Goal: Information Seeking & Learning: Find specific fact

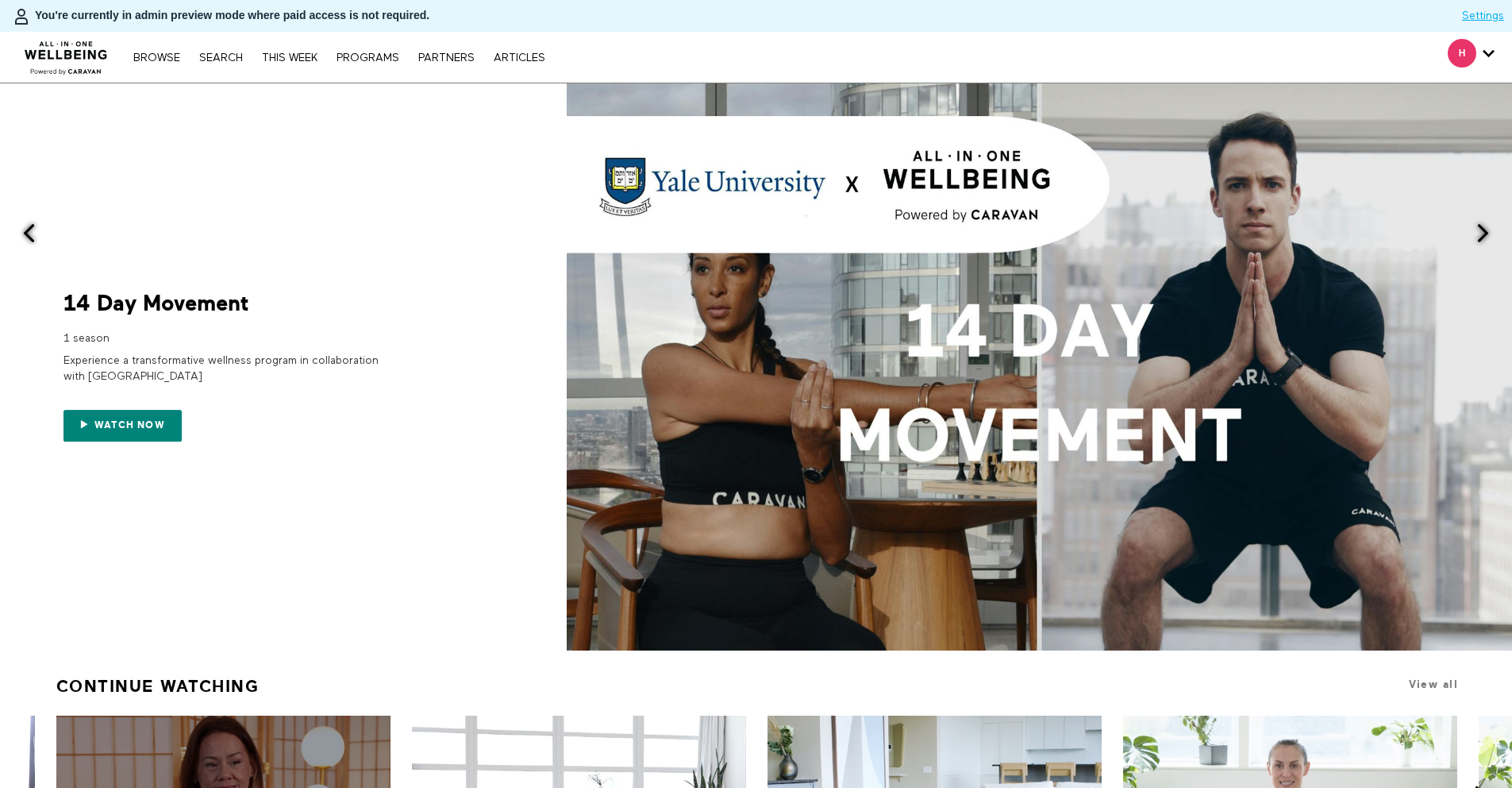
click at [1496, 52] on div "H [PERSON_NAME][EMAIL_ADDRESS][PERSON_NAME][DOMAIN_NAME] Account settings Manag…" at bounding box center [1471, 58] width 71 height 51
click at [238, 53] on link "Search" at bounding box center [220, 58] width 60 height 11
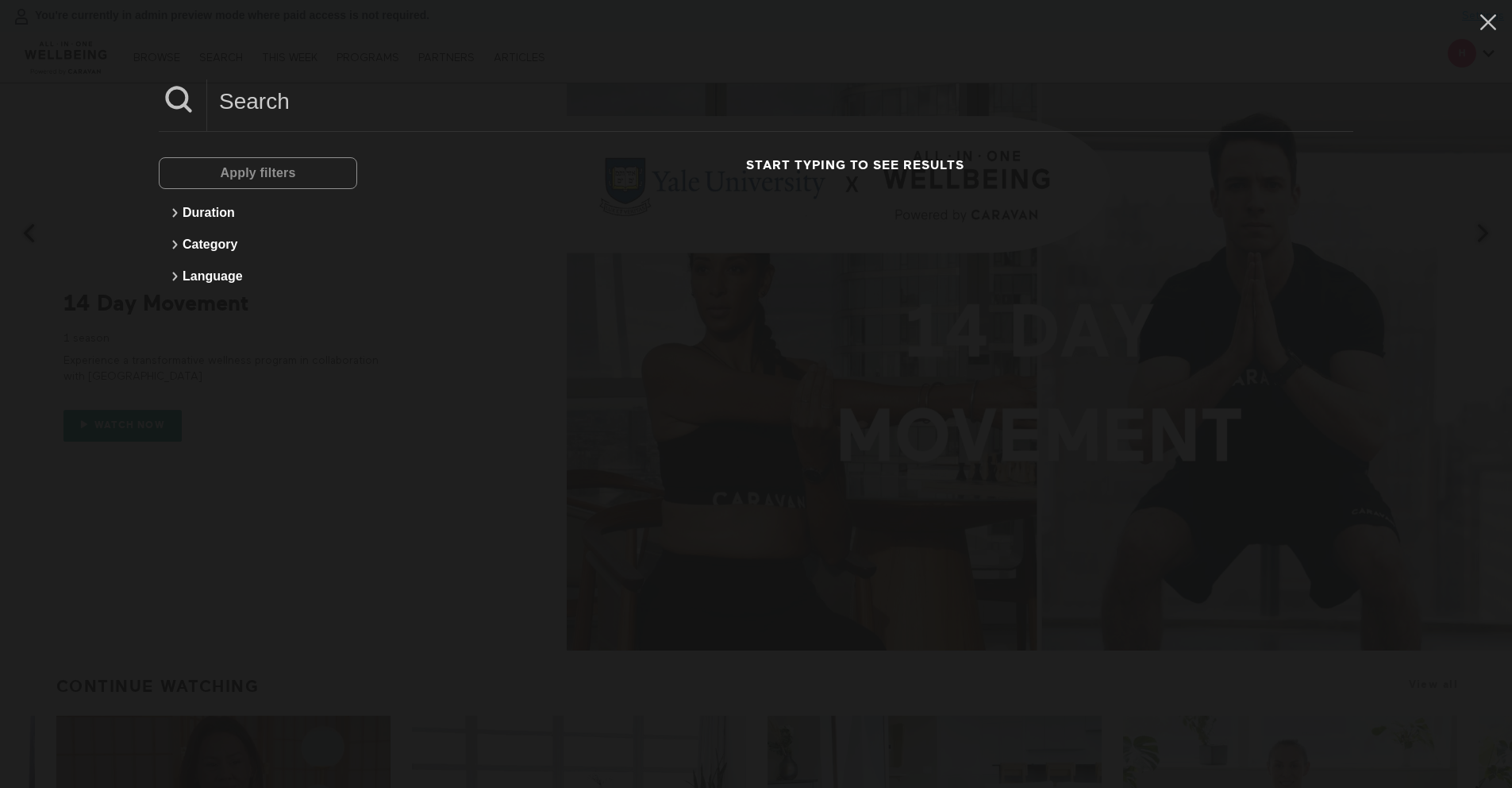
click at [408, 113] on input at bounding box center [780, 101] width 1146 height 44
paste input "Strength Movement: Glutes"
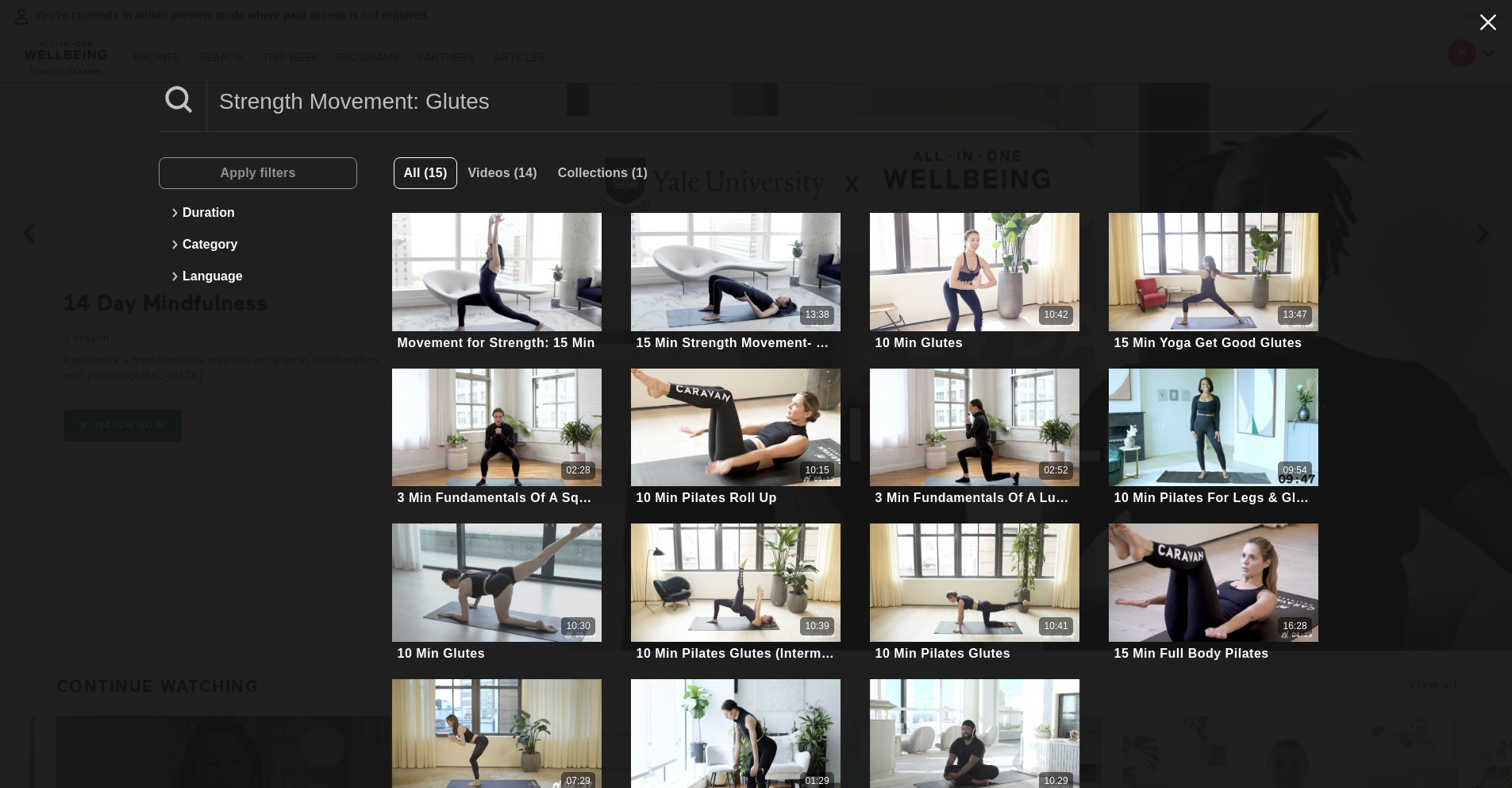
type input "Strength Movement: Glutes"
click at [1481, 27] on icon at bounding box center [1488, 22] width 16 height 16
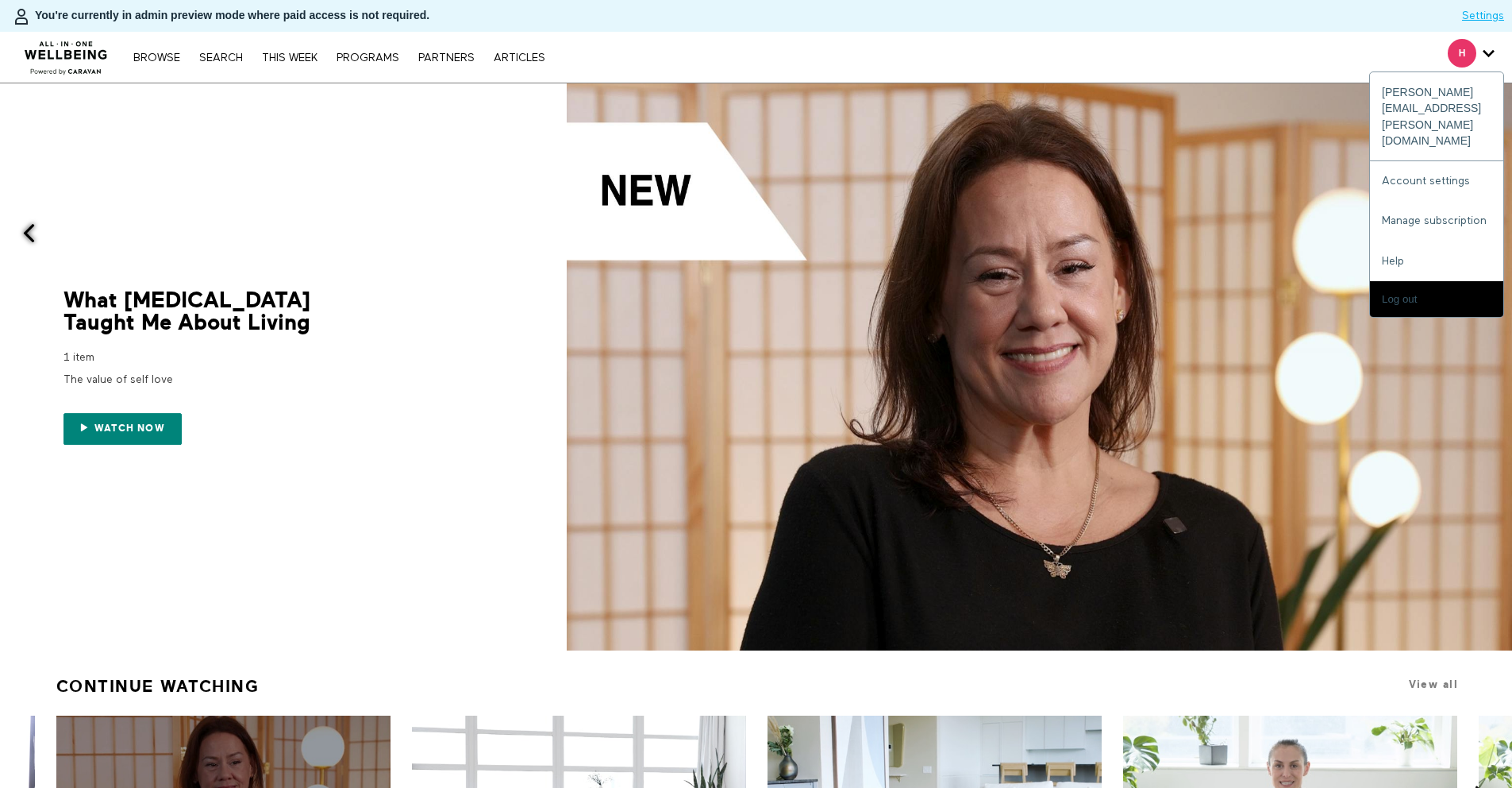
click at [1493, 55] on icon "Secondary" at bounding box center [1488, 53] width 12 height 24
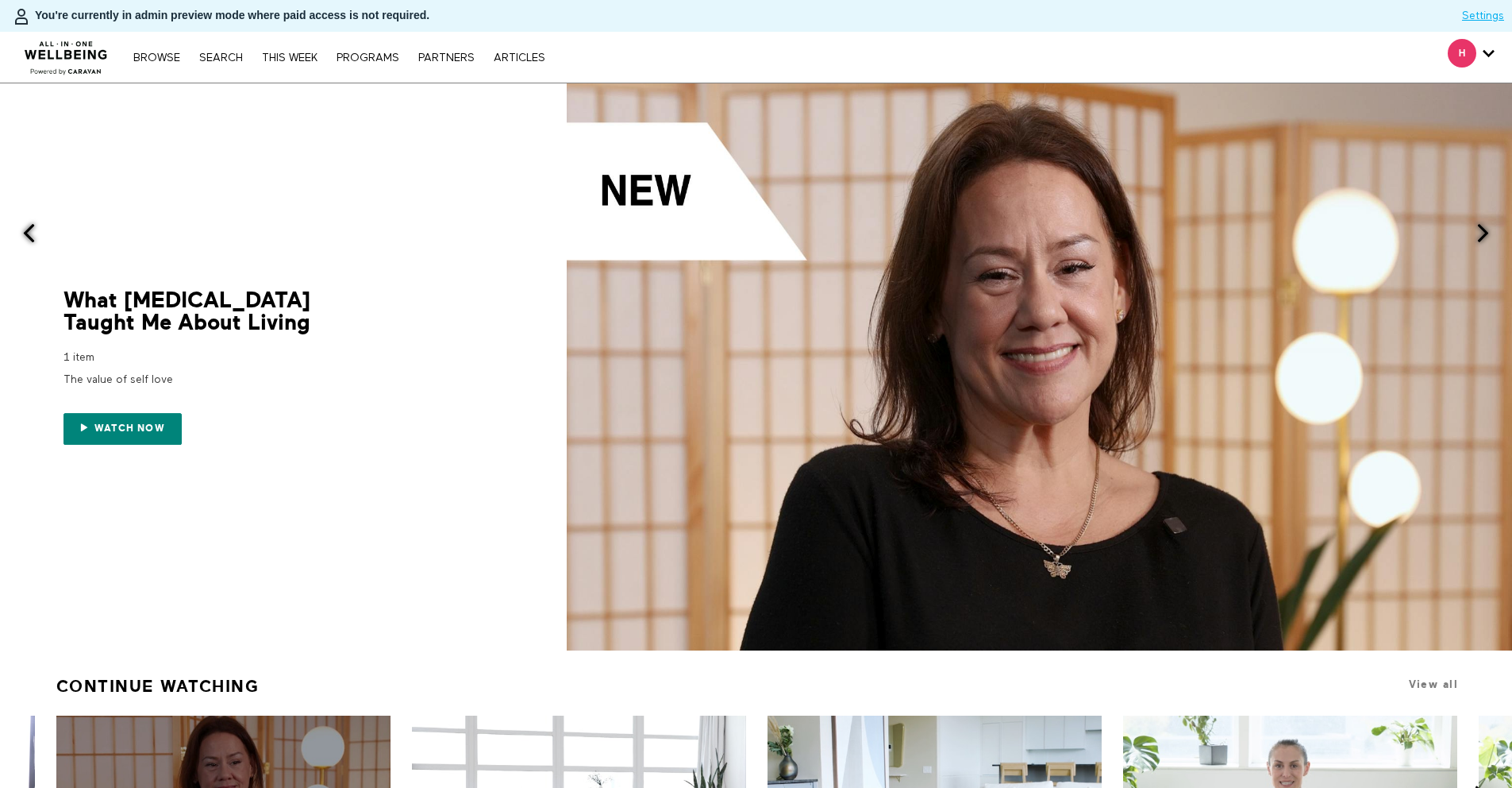
click at [1486, 81] on div "H [PERSON_NAME][EMAIL_ADDRESS][PERSON_NAME][DOMAIN_NAME] Account settings Manag…" at bounding box center [1471, 58] width 71 height 51
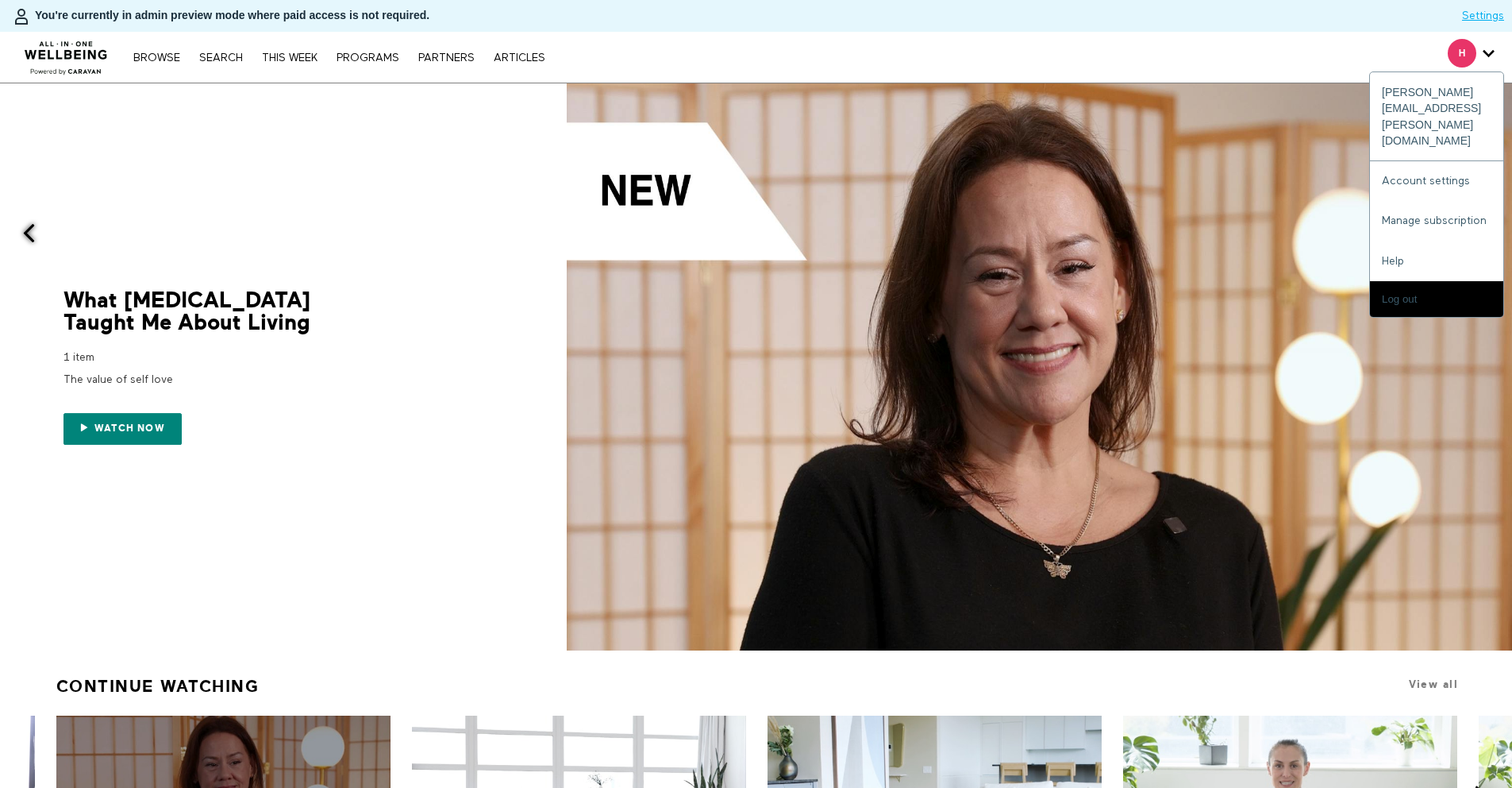
click at [1483, 53] on icon "Secondary" at bounding box center [1488, 53] width 12 height 24
click at [1458, 100] on div "[PERSON_NAME][EMAIL_ADDRESS][PERSON_NAME][DOMAIN_NAME]" at bounding box center [1436, 116] width 133 height 89
